Goal: Information Seeking & Learning: Learn about a topic

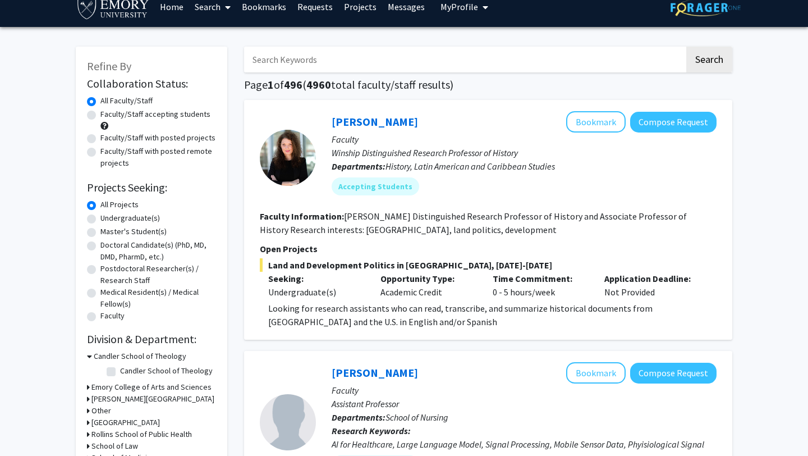
scroll to position [22, 0]
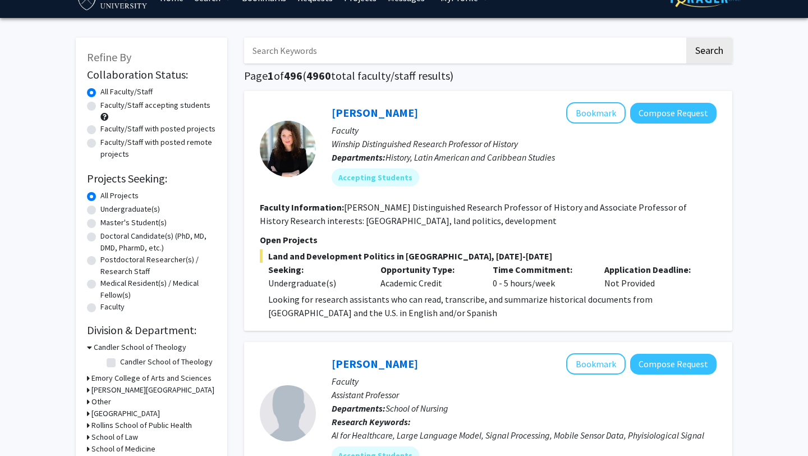
click at [145, 208] on label "Undergraduate(s)" at bounding box center [129, 209] width 59 height 12
click at [108, 208] on input "Undergraduate(s)" at bounding box center [103, 206] width 7 height 7
radio input "true"
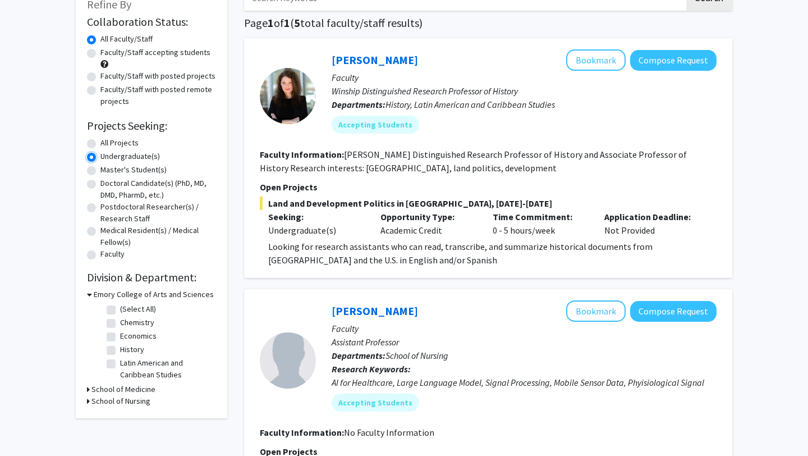
scroll to position [90, 0]
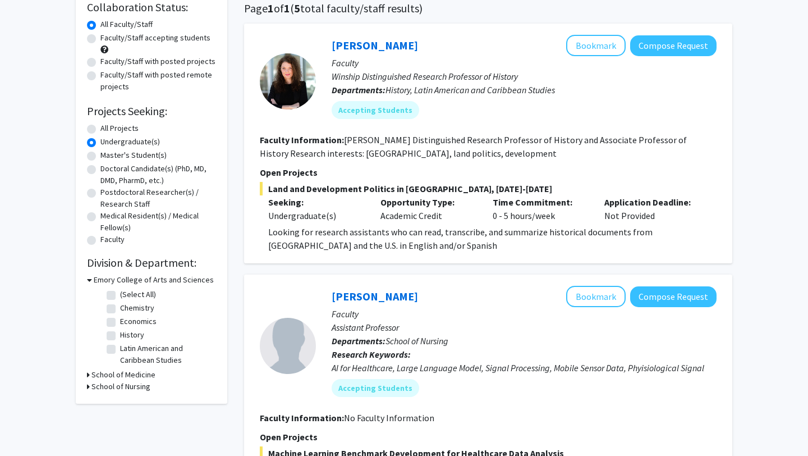
click at [135, 319] on label "Economics" at bounding box center [138, 321] width 36 height 12
click at [127, 319] on input "Economics" at bounding box center [123, 318] width 7 height 7
checkbox input "true"
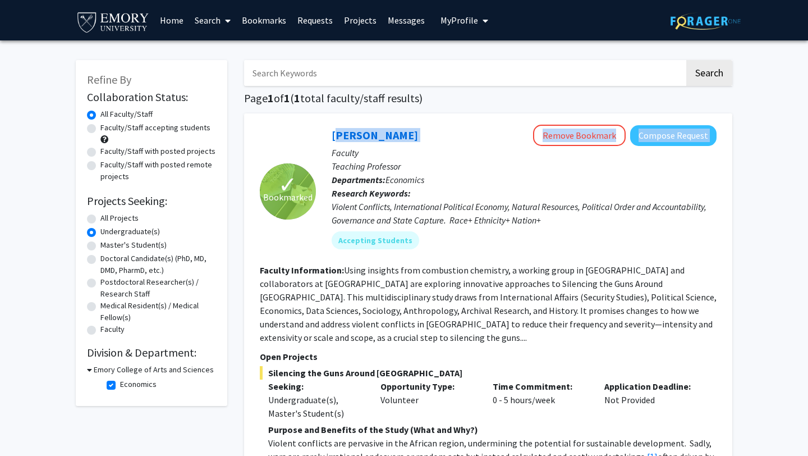
drag, startPoint x: 323, startPoint y: 128, endPoint x: 433, endPoint y: 140, distance: 110.0
click at [433, 140] on div "[PERSON_NAME] Remove Bookmark Compose Request Faculty Teaching Professor Depart…" at bounding box center [516, 191] width 401 height 133
click at [402, 125] on div "[PERSON_NAME] Remove Bookmark Compose Request" at bounding box center [524, 135] width 385 height 21
click at [353, 131] on link "[PERSON_NAME]" at bounding box center [375, 135] width 86 height 14
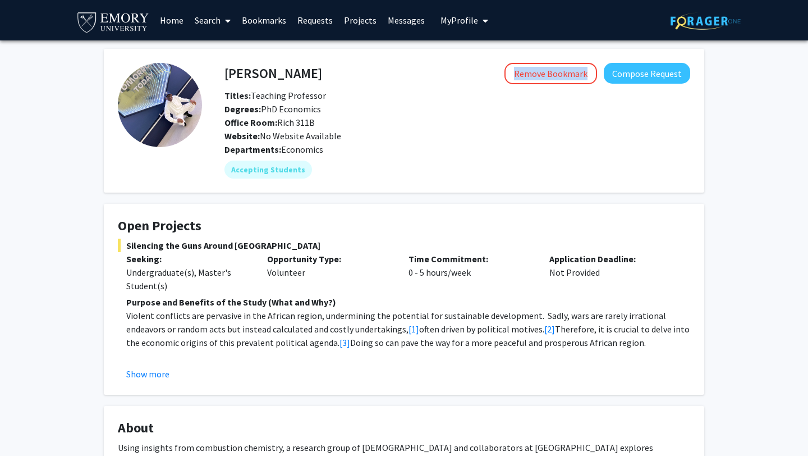
drag, startPoint x: 230, startPoint y: 60, endPoint x: 298, endPoint y: 84, distance: 72.0
click at [298, 84] on fg-card "[PERSON_NAME] Remove Bookmark Compose Request Titles: Teaching Professor Degree…" at bounding box center [404, 121] width 600 height 144
drag, startPoint x: 219, startPoint y: 61, endPoint x: 224, endPoint y: 77, distance: 17.0
click at [224, 77] on fg-card "[PERSON_NAME] Remove Bookmark Compose Request Titles: Teaching Professor Degree…" at bounding box center [404, 121] width 600 height 144
copy h4 "[PERSON_NAME]"
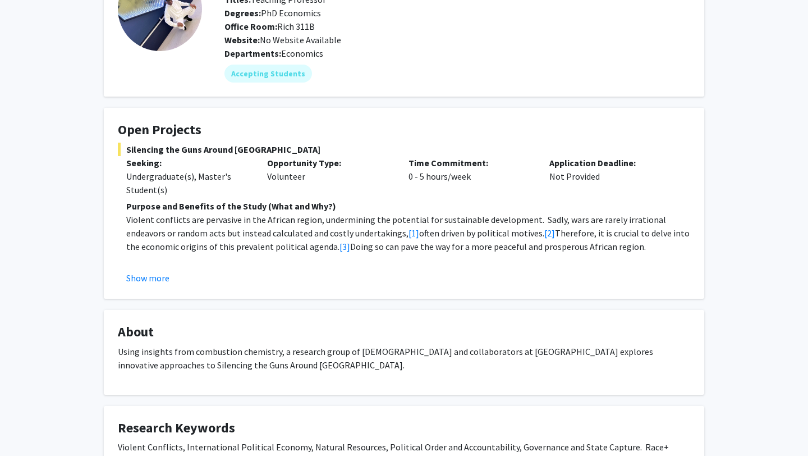
scroll to position [161, 0]
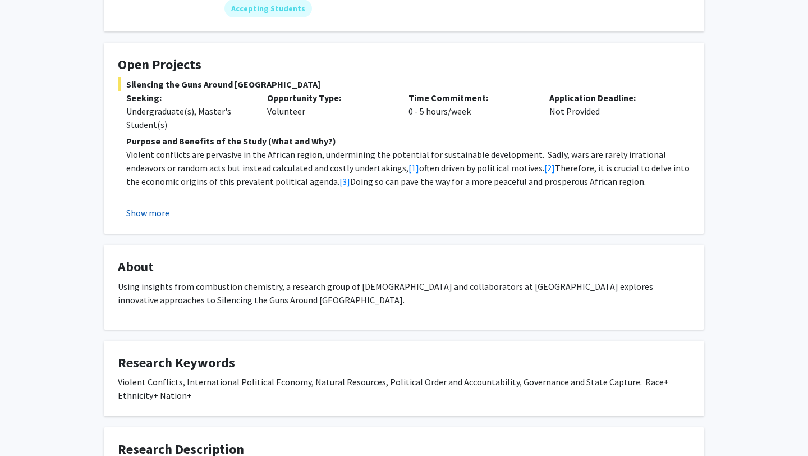
click at [138, 215] on button "Show more" at bounding box center [147, 212] width 43 height 13
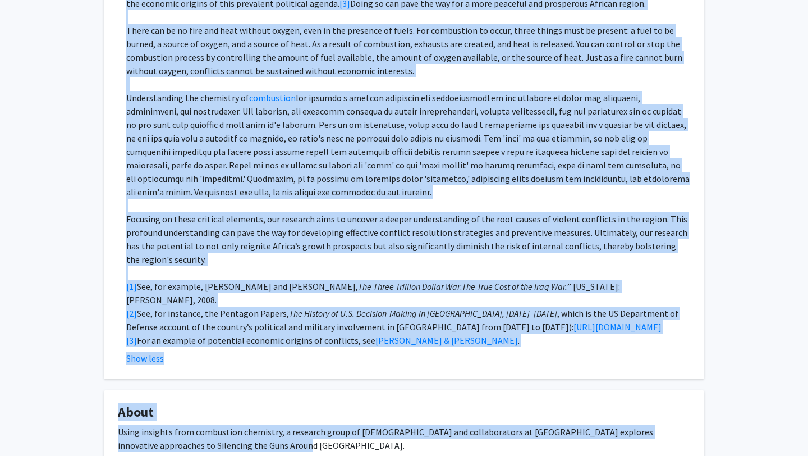
scroll to position [341, 0]
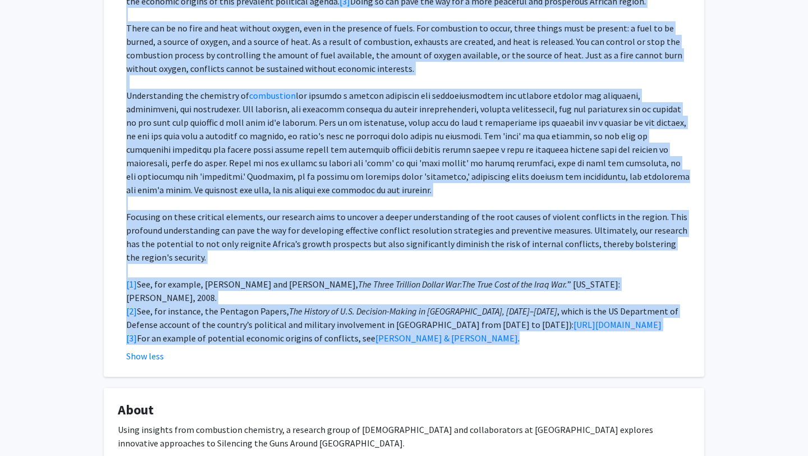
drag, startPoint x: 109, startPoint y: 24, endPoint x: 515, endPoint y: 319, distance: 502.0
click at [515, 319] on fg-card "Open Projects Silencing the Guns Around [GEOGRAPHIC_DATA] Seeking: Undergraduat…" at bounding box center [404, 120] width 600 height 514
copy fg-card "Lore Ipsumdol Sitametco adi Elit Seddoe Tempor Incidid: Utlaboreetdol(m), Aliqu…"
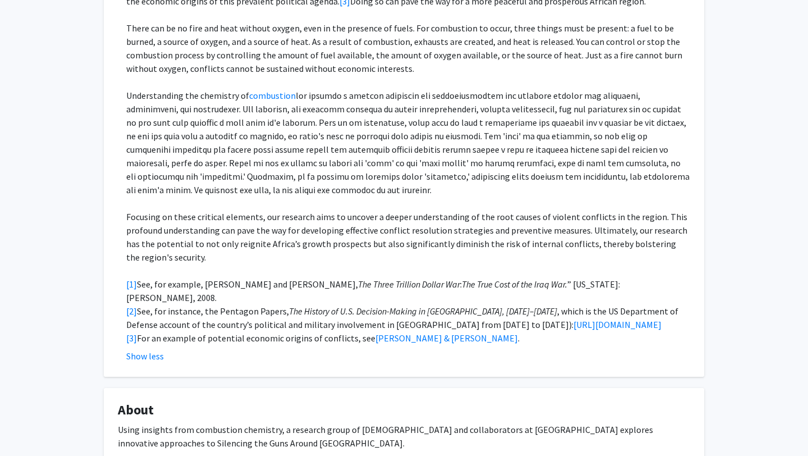
click at [393, 167] on p "Understanding the chemistry of combustion" at bounding box center [408, 143] width 564 height 108
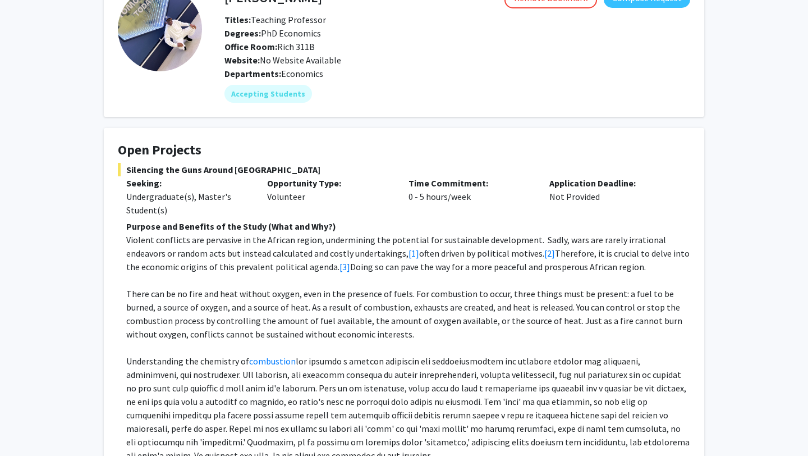
scroll to position [211, 0]
